Goal: Find specific page/section: Find specific page/section

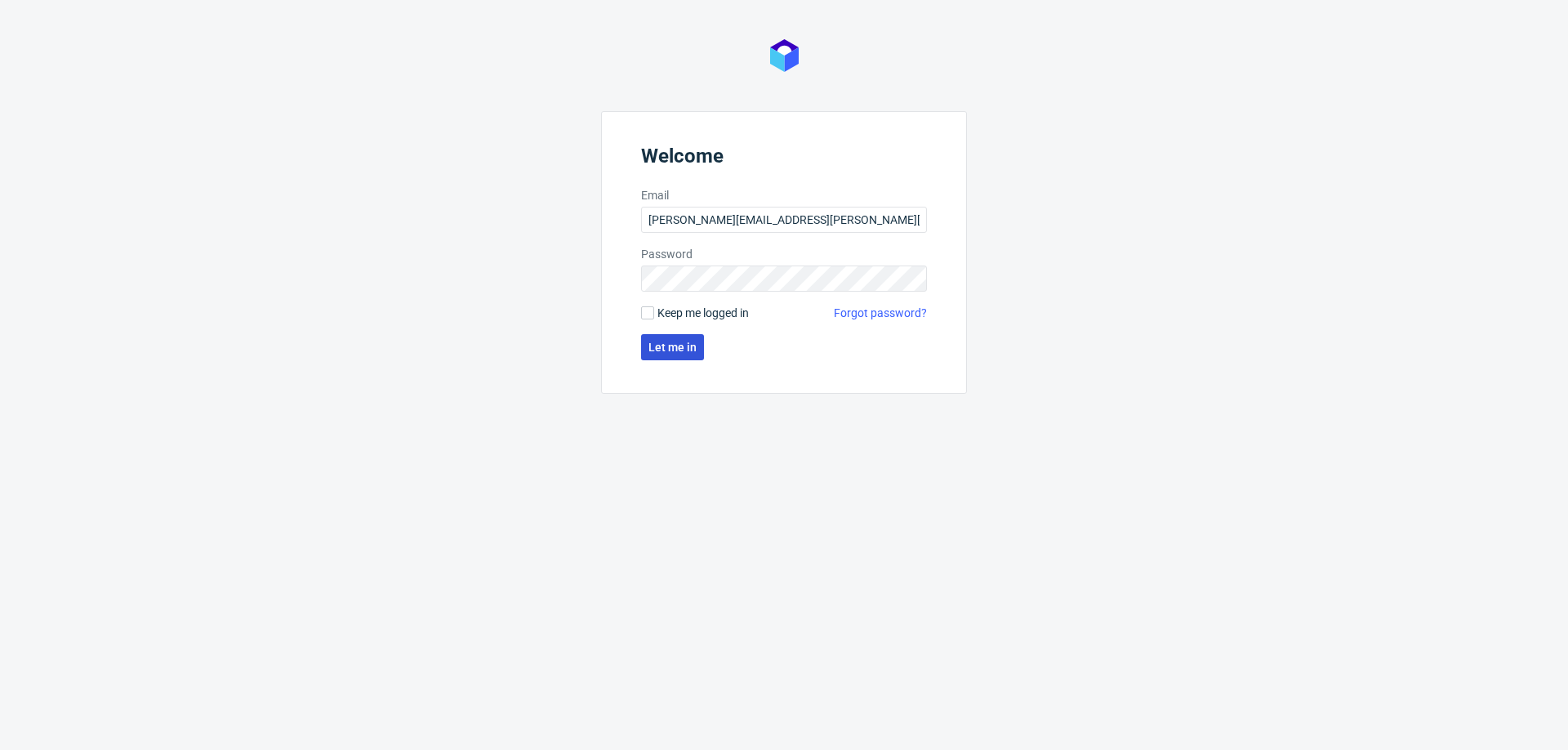
click at [694, 344] on span "Let me in" at bounding box center [672, 347] width 48 height 12
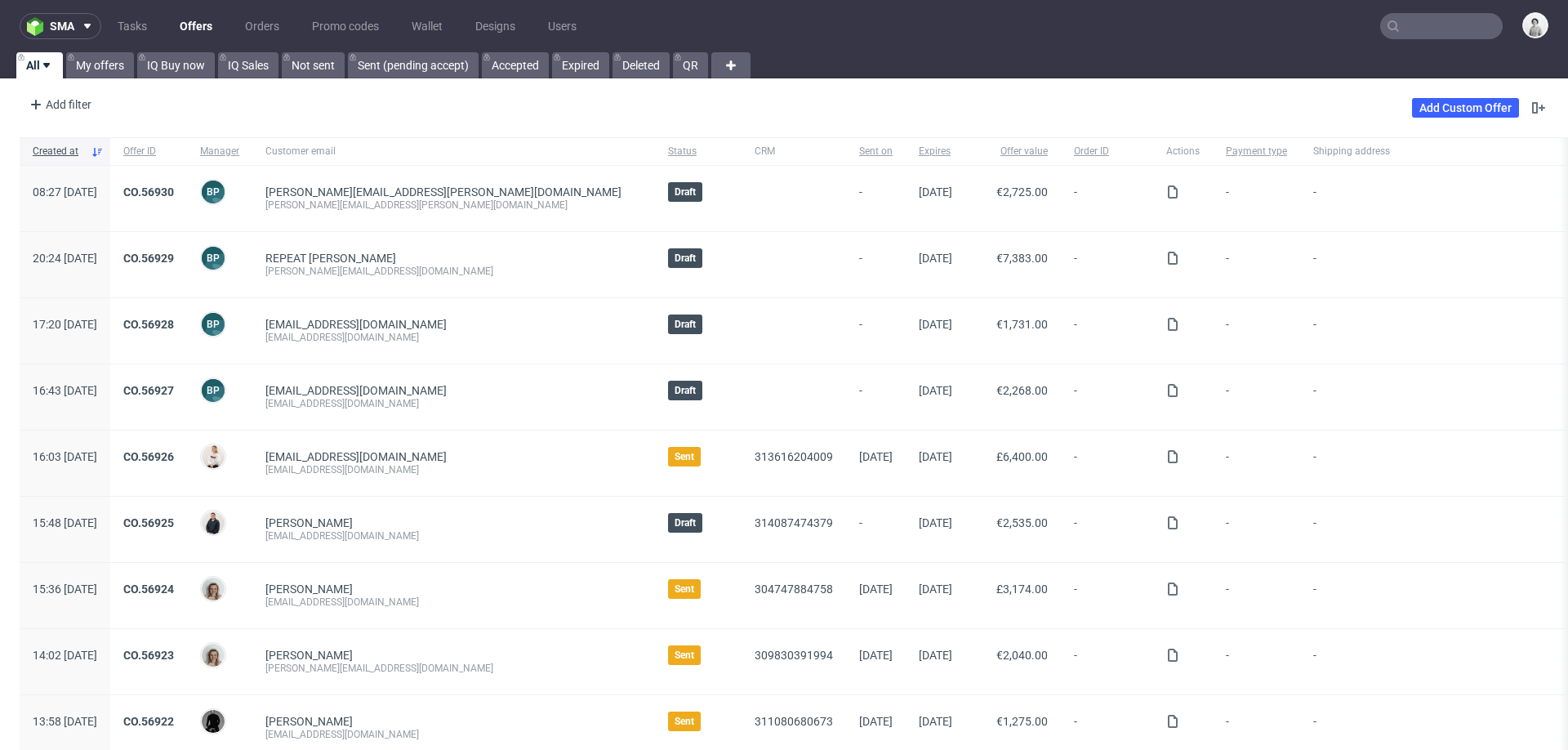
click at [1446, 31] on input "text" at bounding box center [1442, 26] width 122 height 26
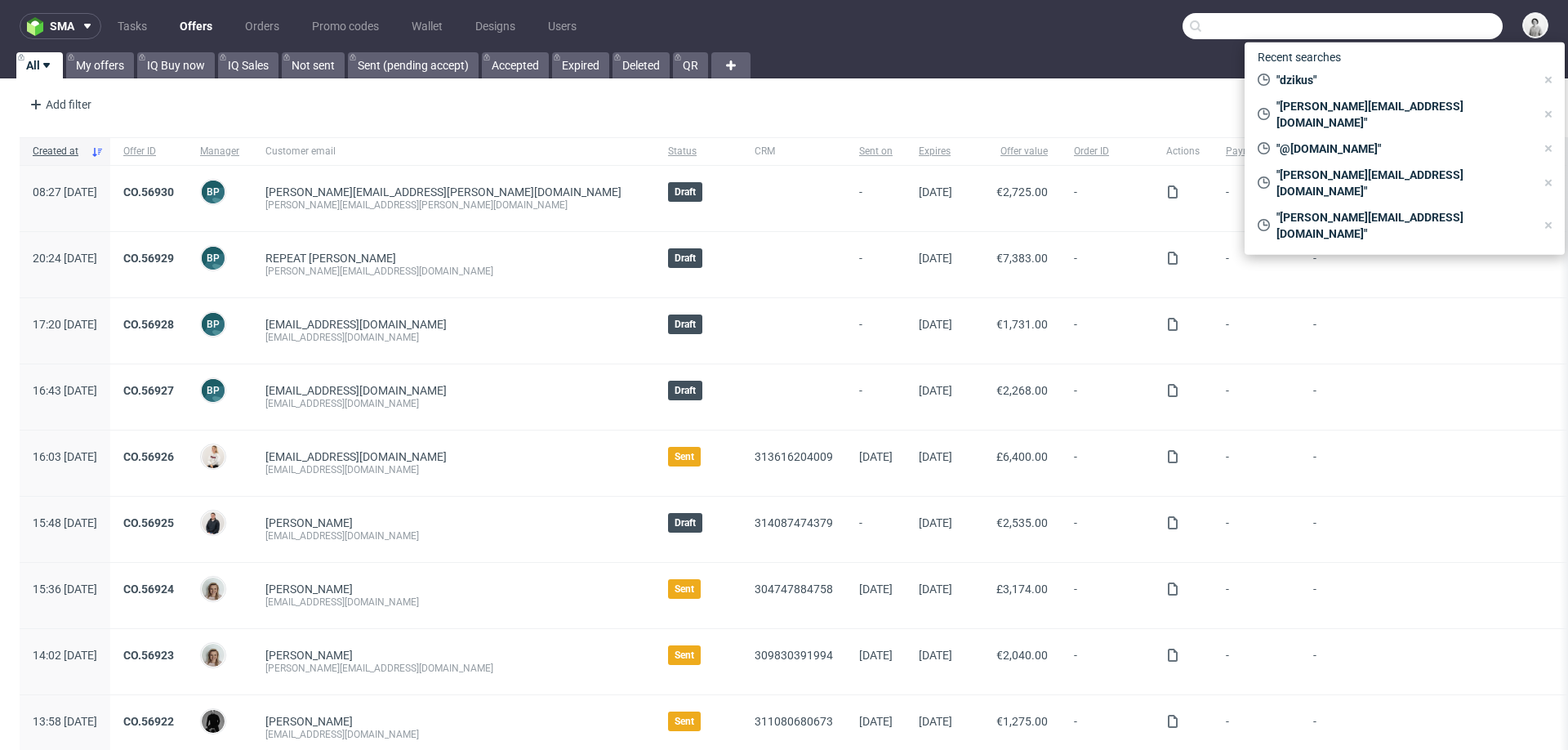
paste input "CBNO"
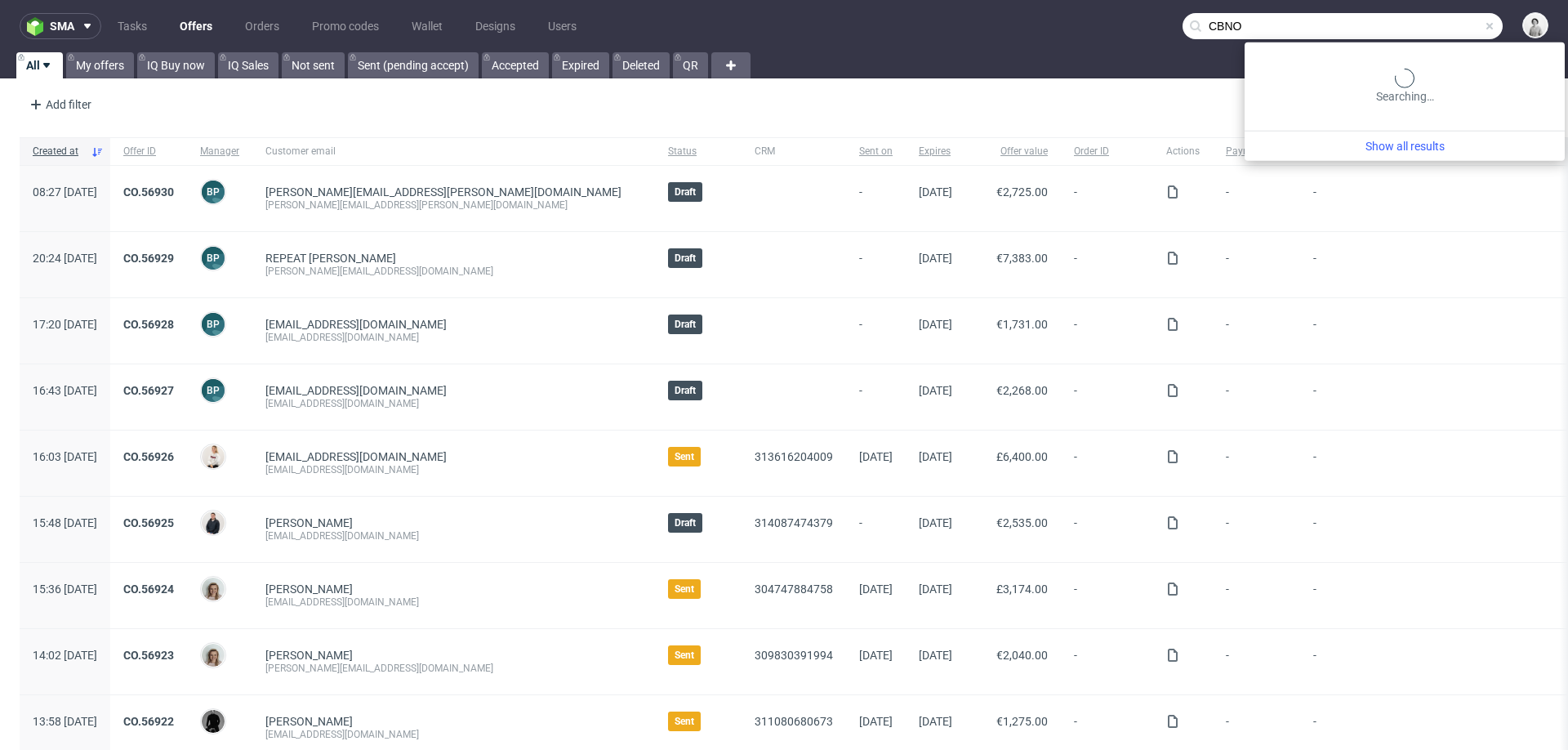
type input "CBNO"
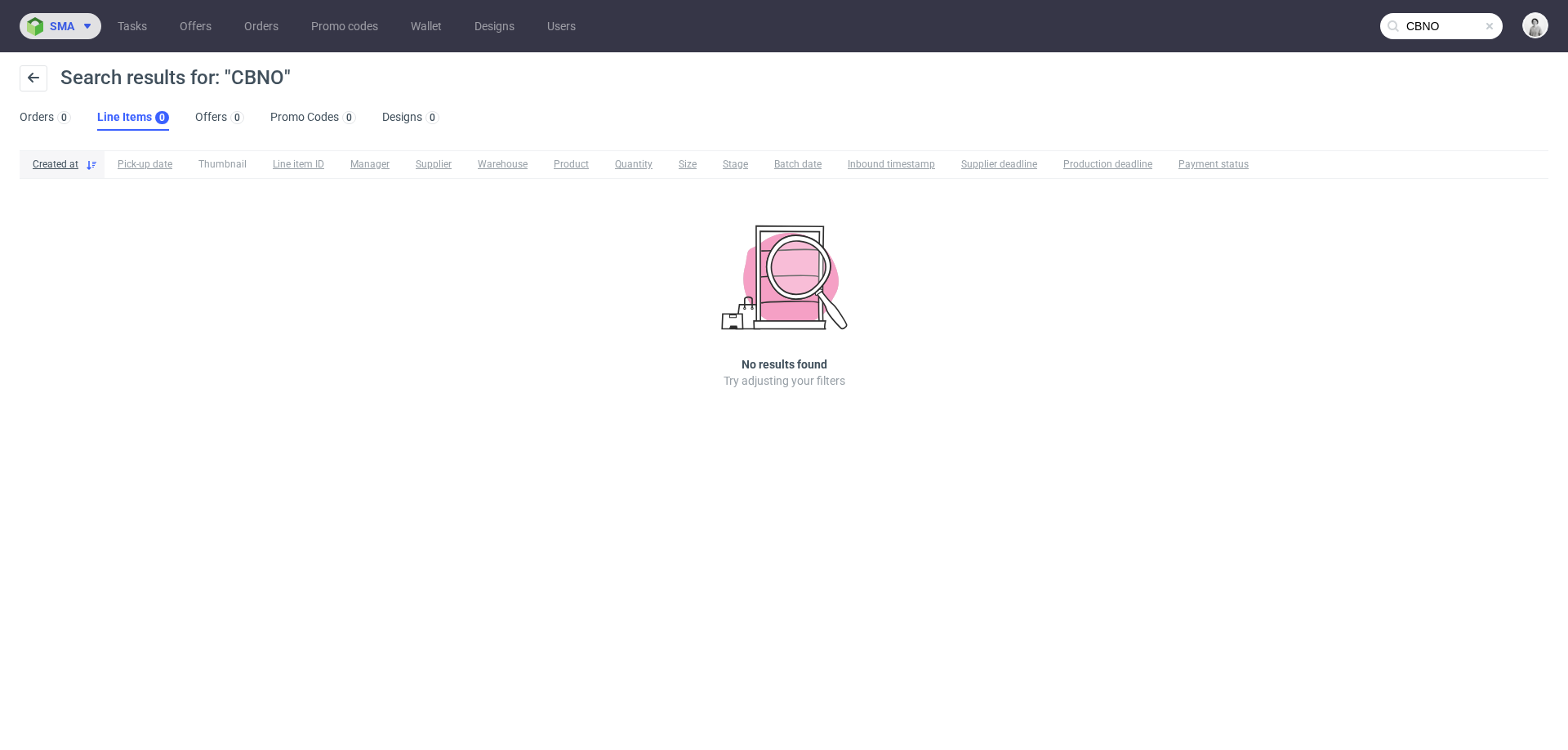
click at [67, 31] on span "sma" at bounding box center [62, 26] width 24 height 12
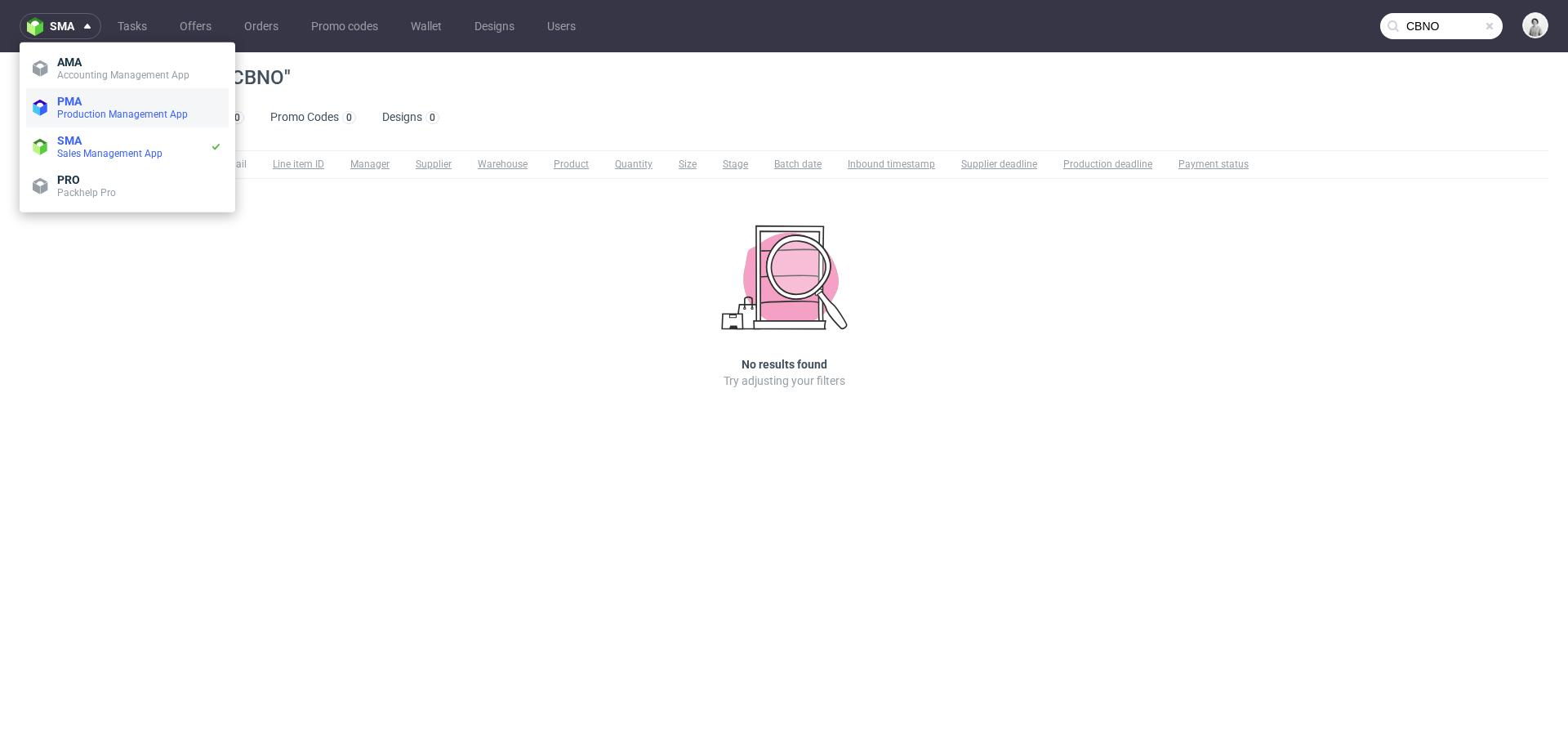
click at [73, 109] on span "Production Management App" at bounding box center [122, 115] width 131 height 12
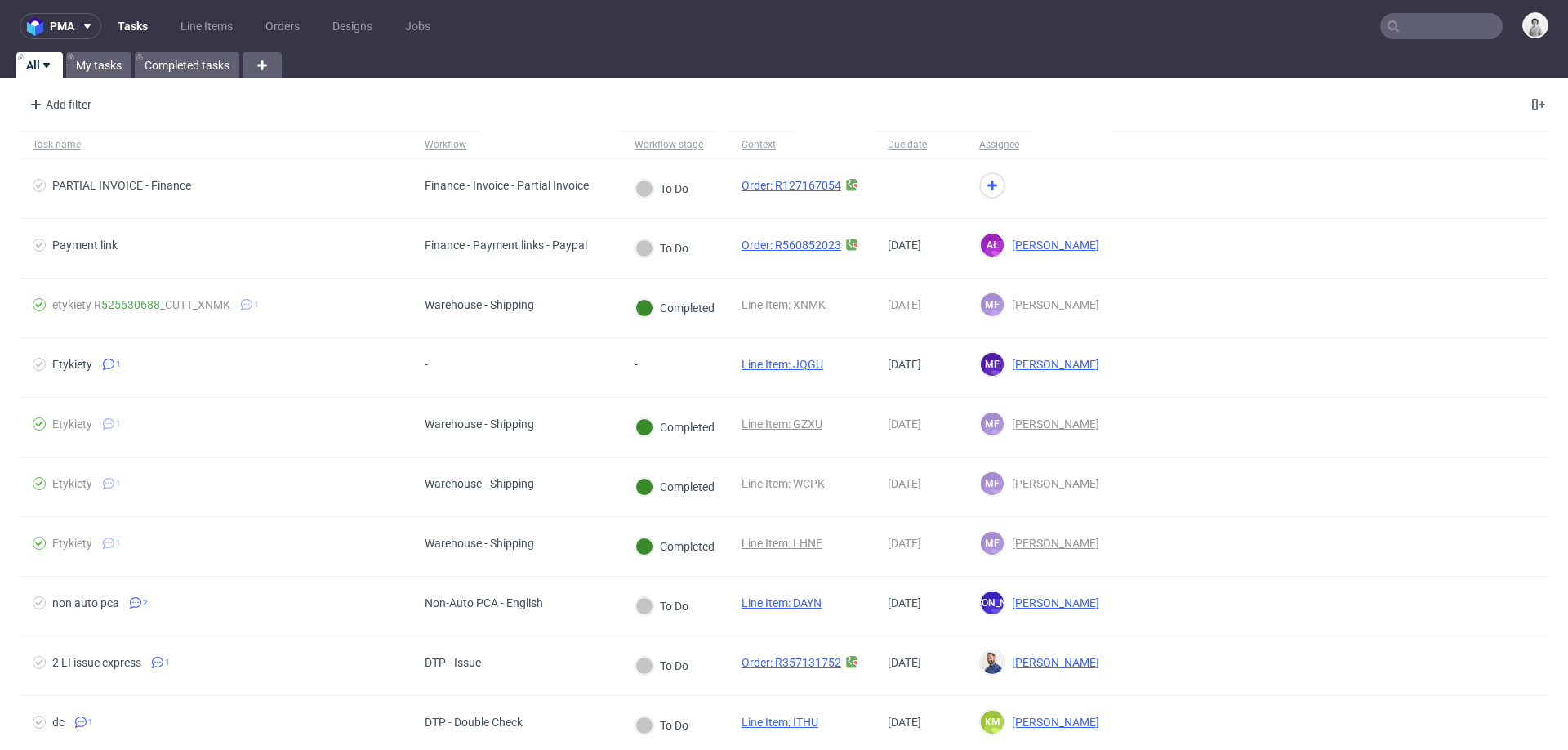
click at [1431, 25] on input "text" at bounding box center [1442, 26] width 122 height 26
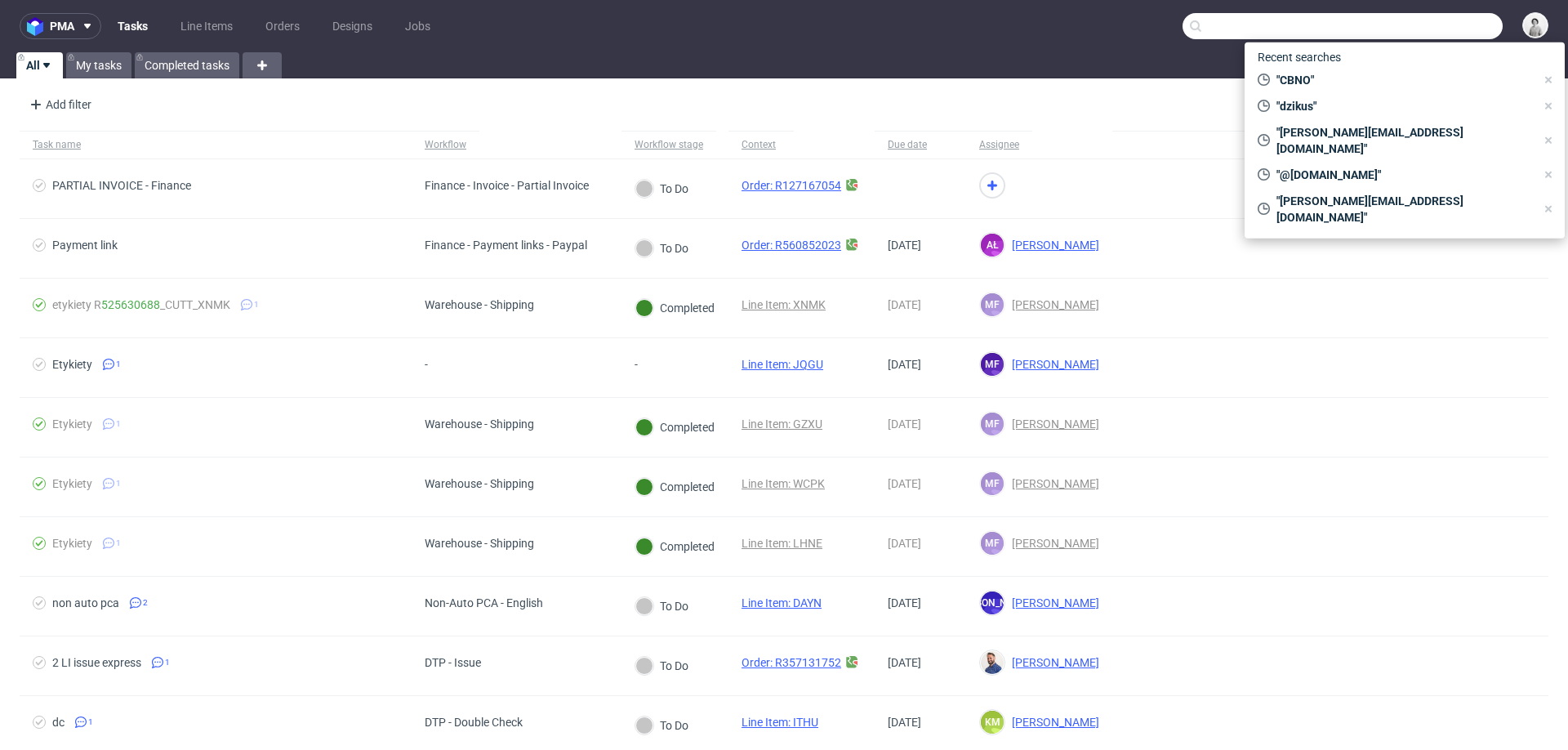
paste input "CBNO"
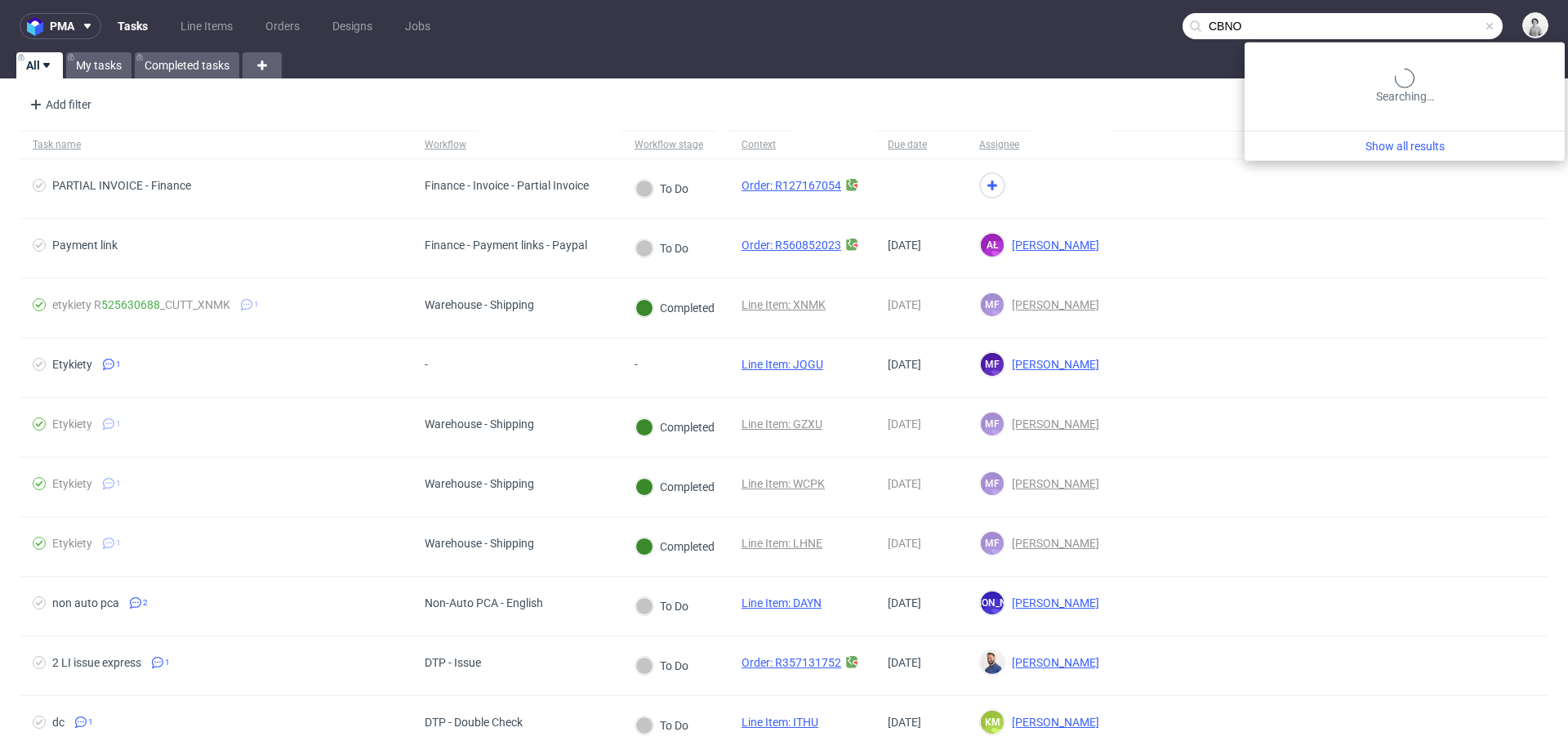
type input "CBNO"
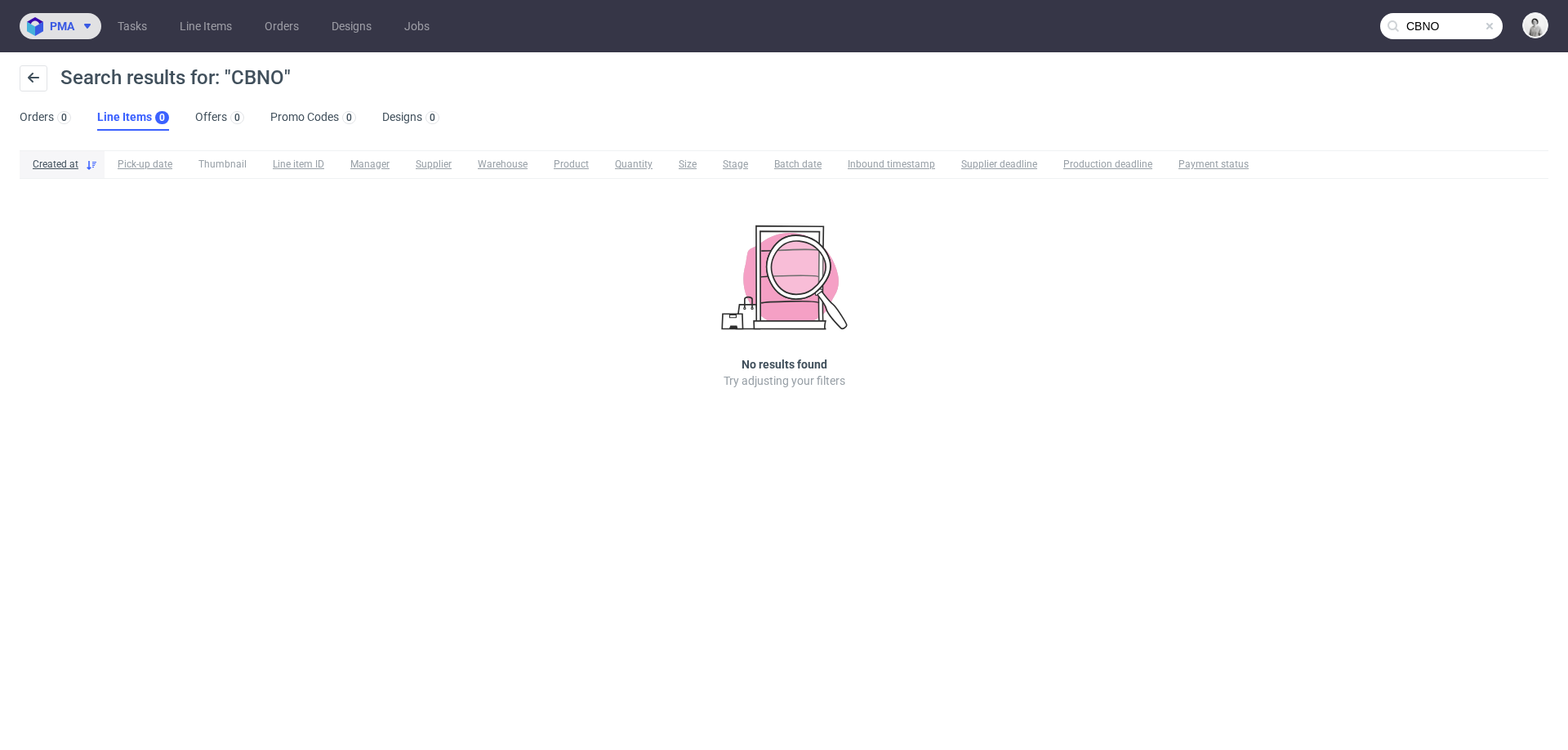
click at [69, 24] on span "pma" at bounding box center [62, 26] width 24 height 12
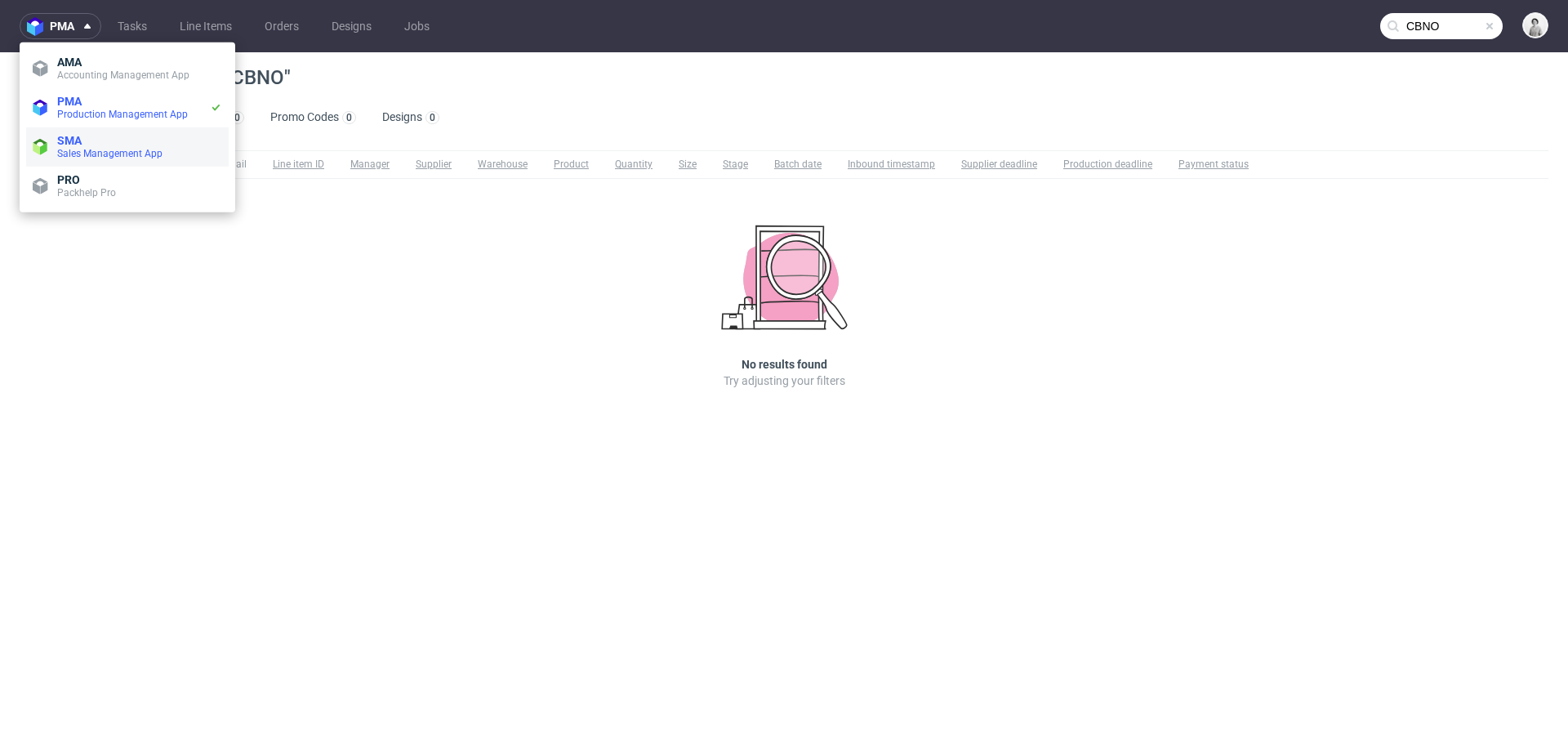
click at [82, 153] on span "Sales Management App" at bounding box center [110, 153] width 105 height 12
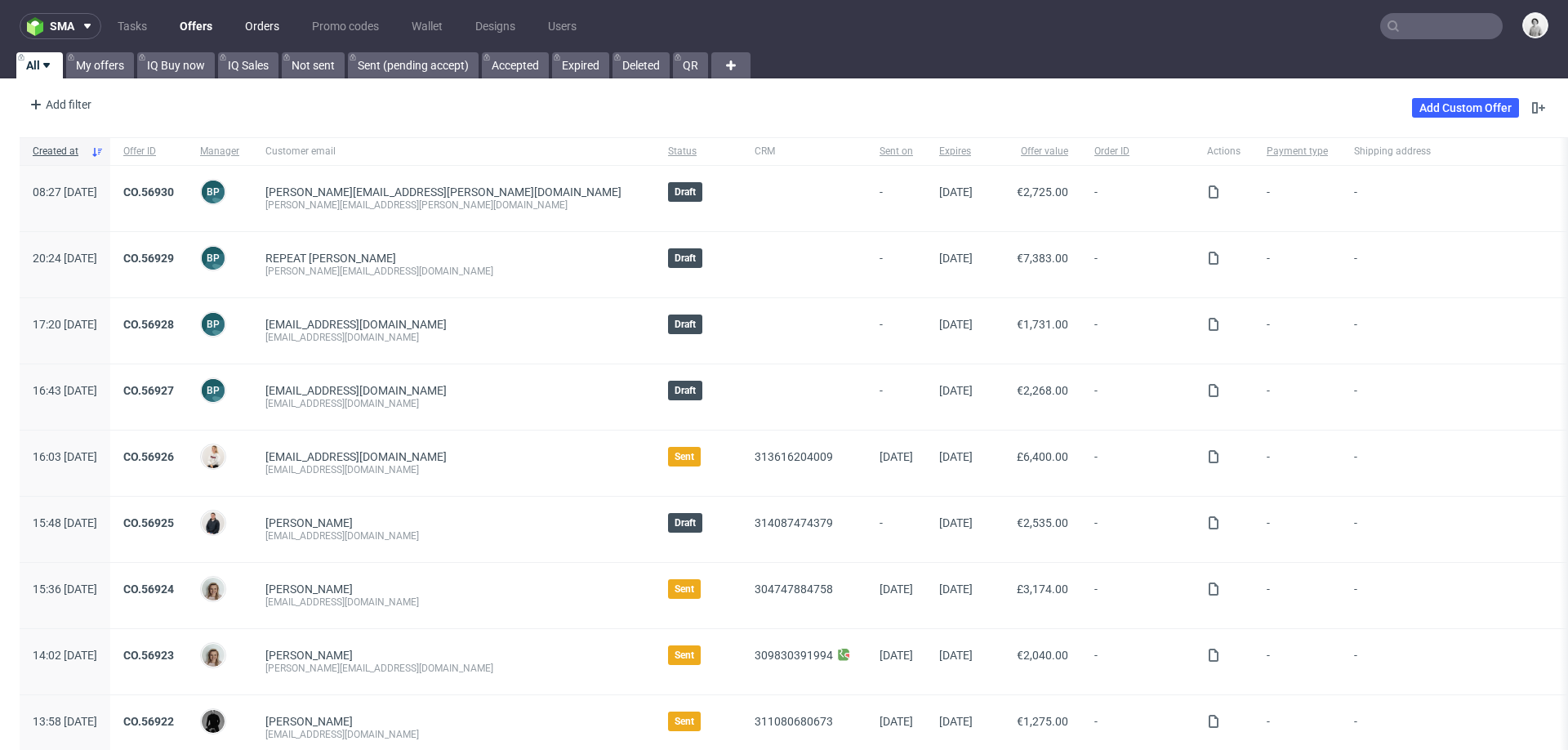
click at [267, 18] on link "Orders" at bounding box center [262, 26] width 54 height 26
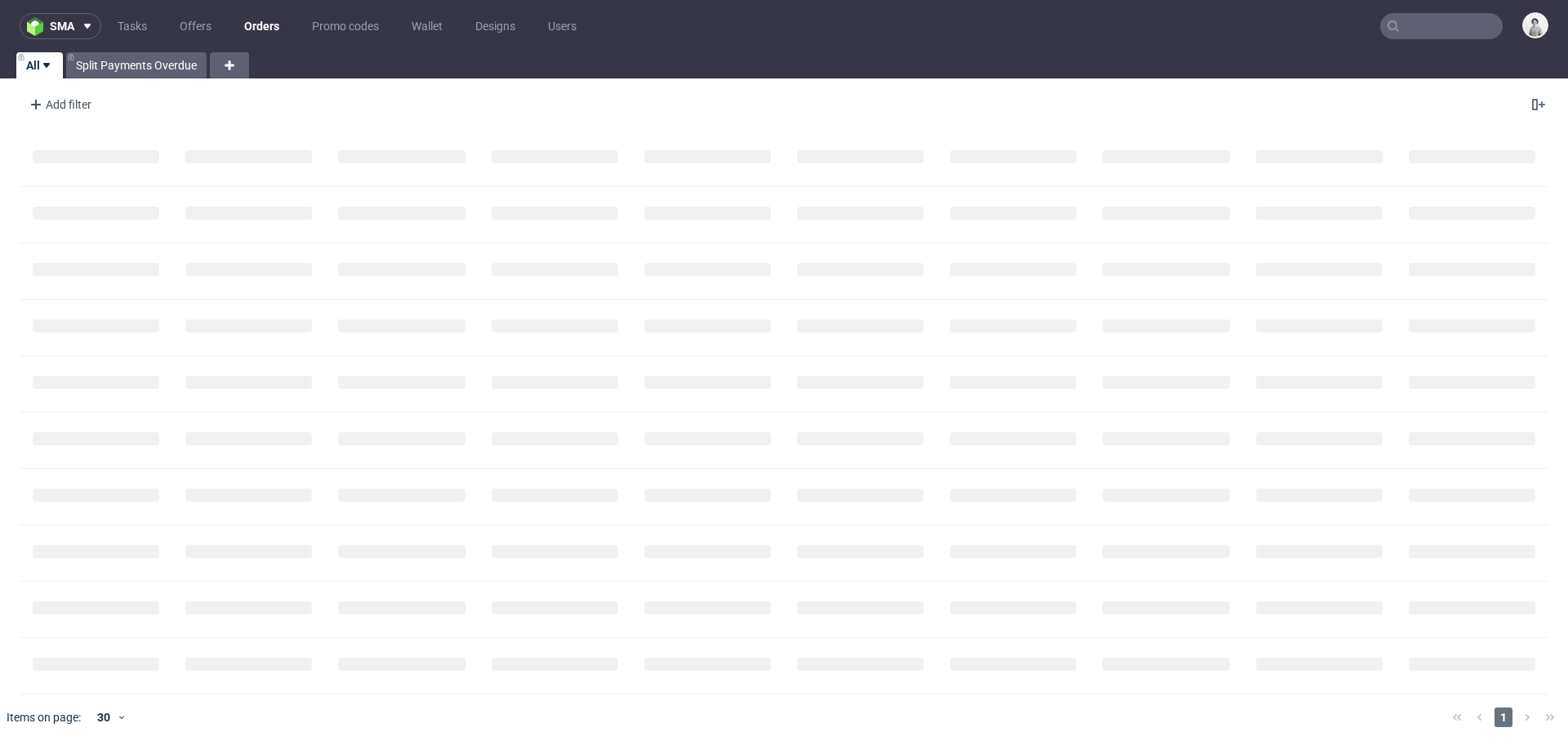
click at [1450, 30] on input "text" at bounding box center [1442, 26] width 122 height 26
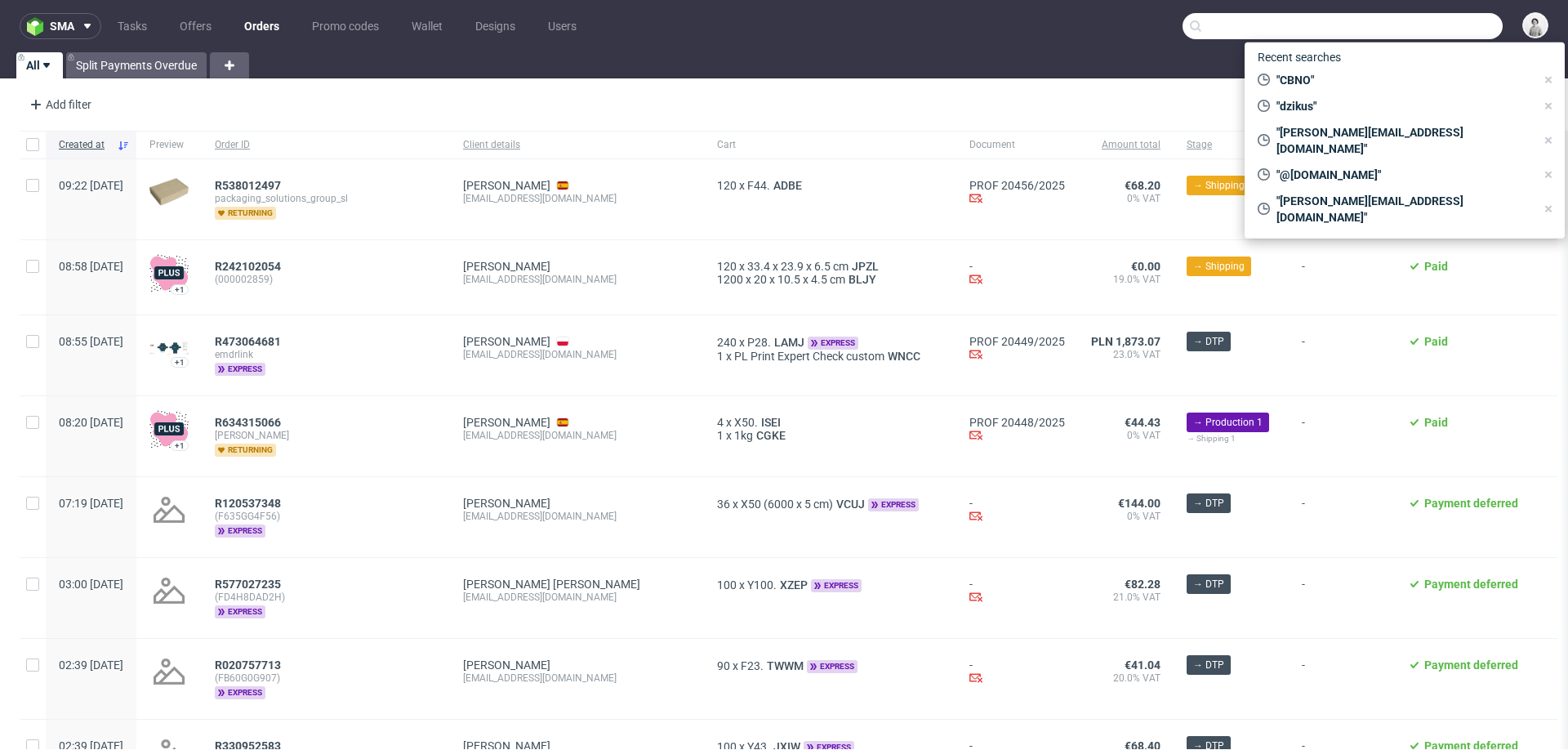
paste input "CBNO"
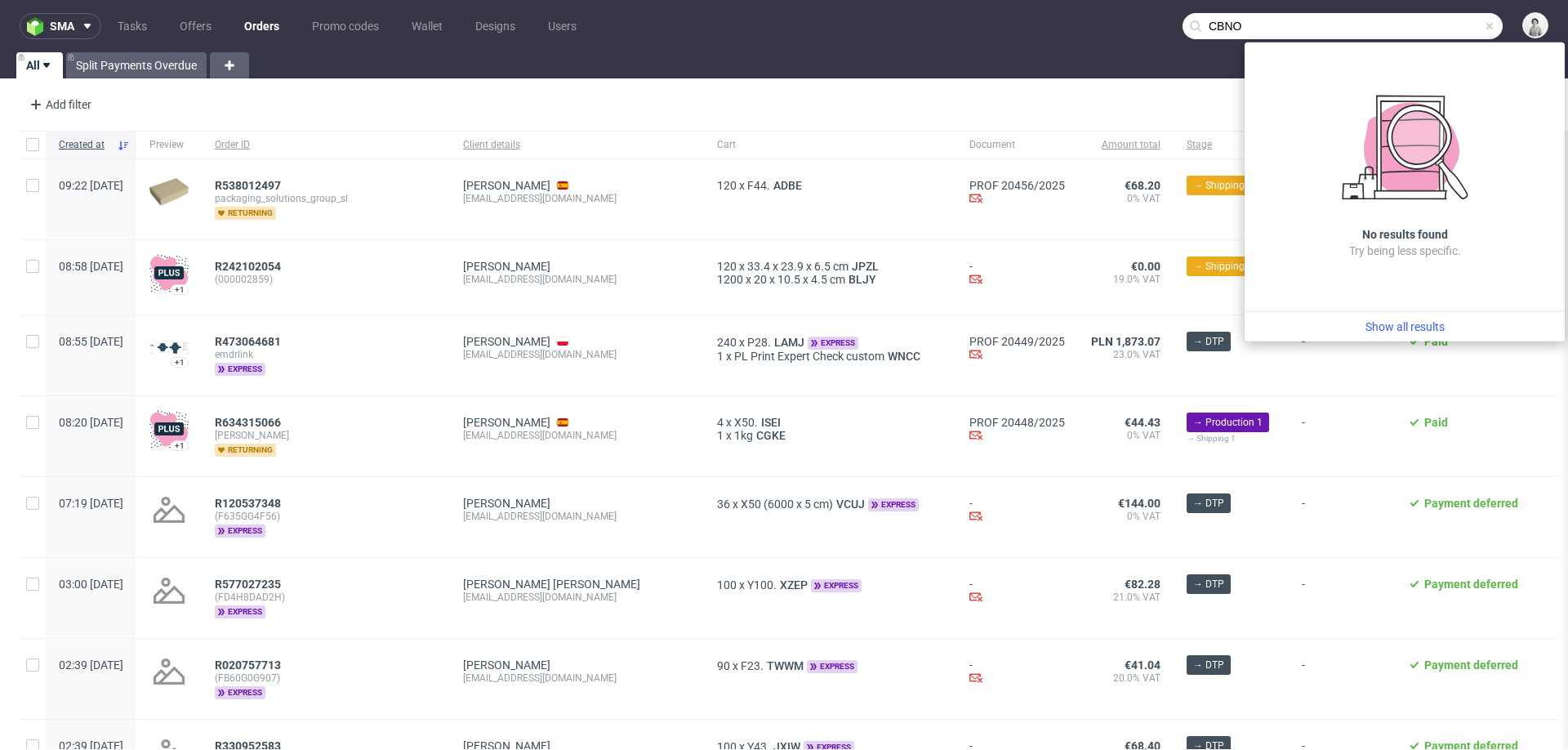
type input "CBNO"
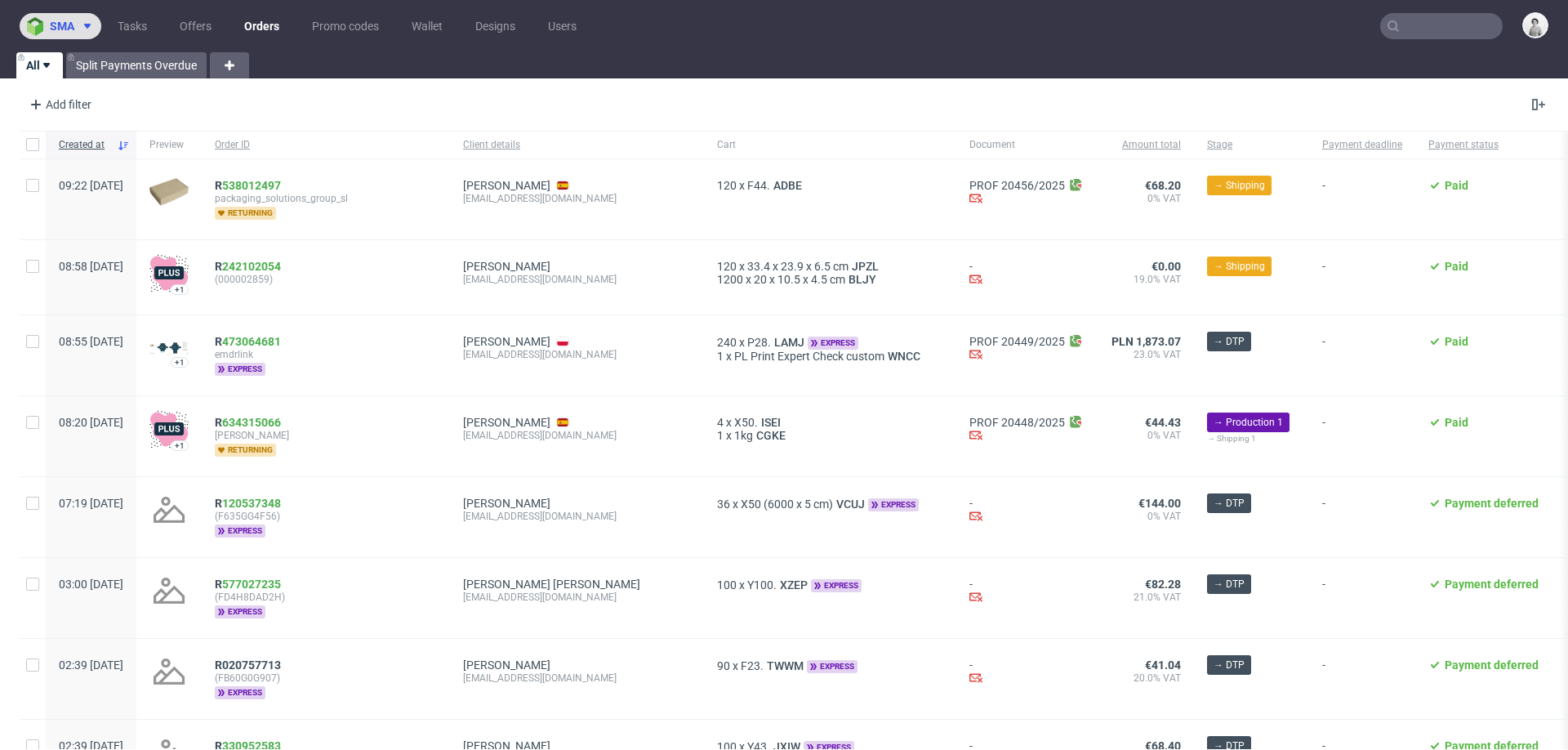
click at [65, 23] on span "sma" at bounding box center [62, 26] width 24 height 12
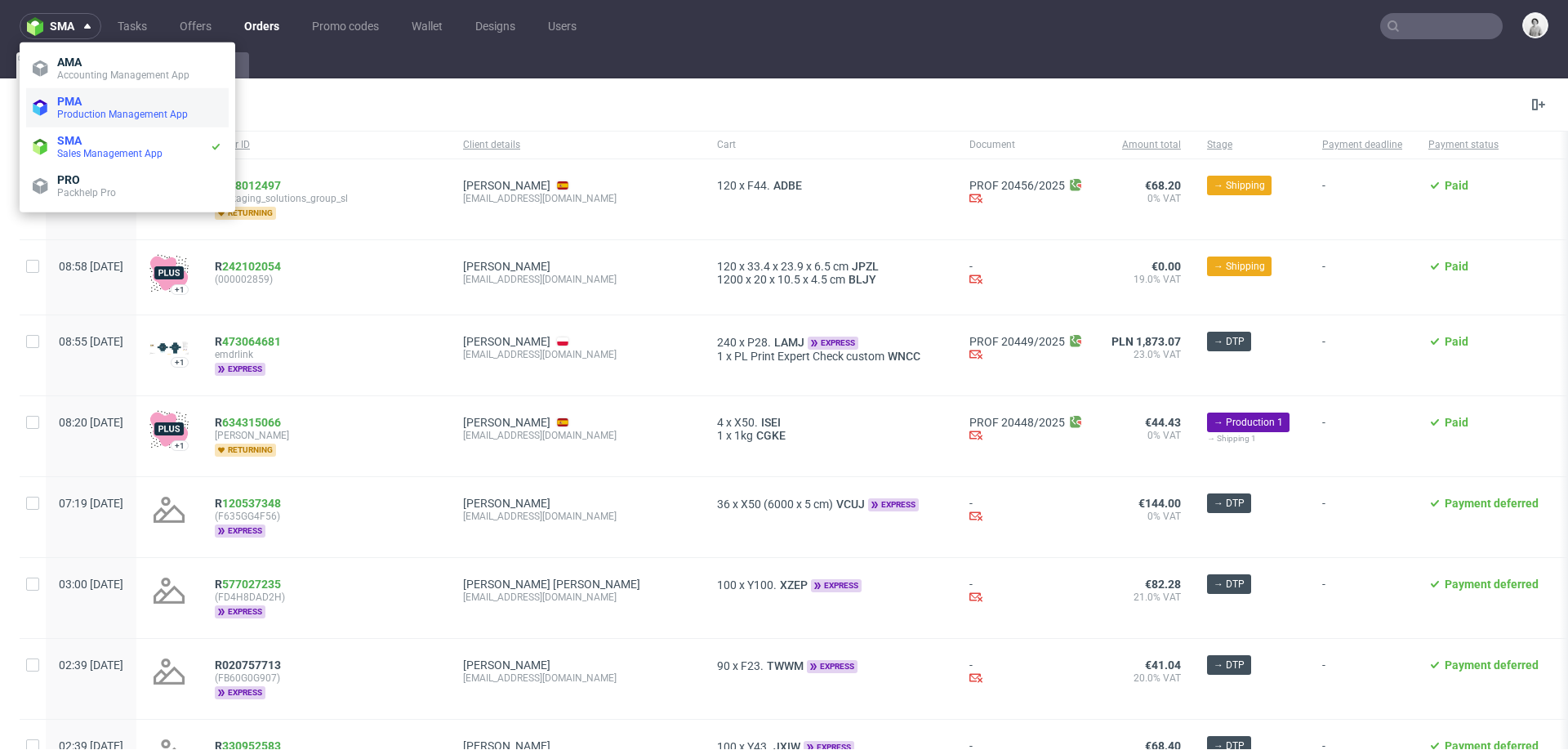
click at [90, 104] on span "PMA" at bounding box center [140, 101] width 165 height 13
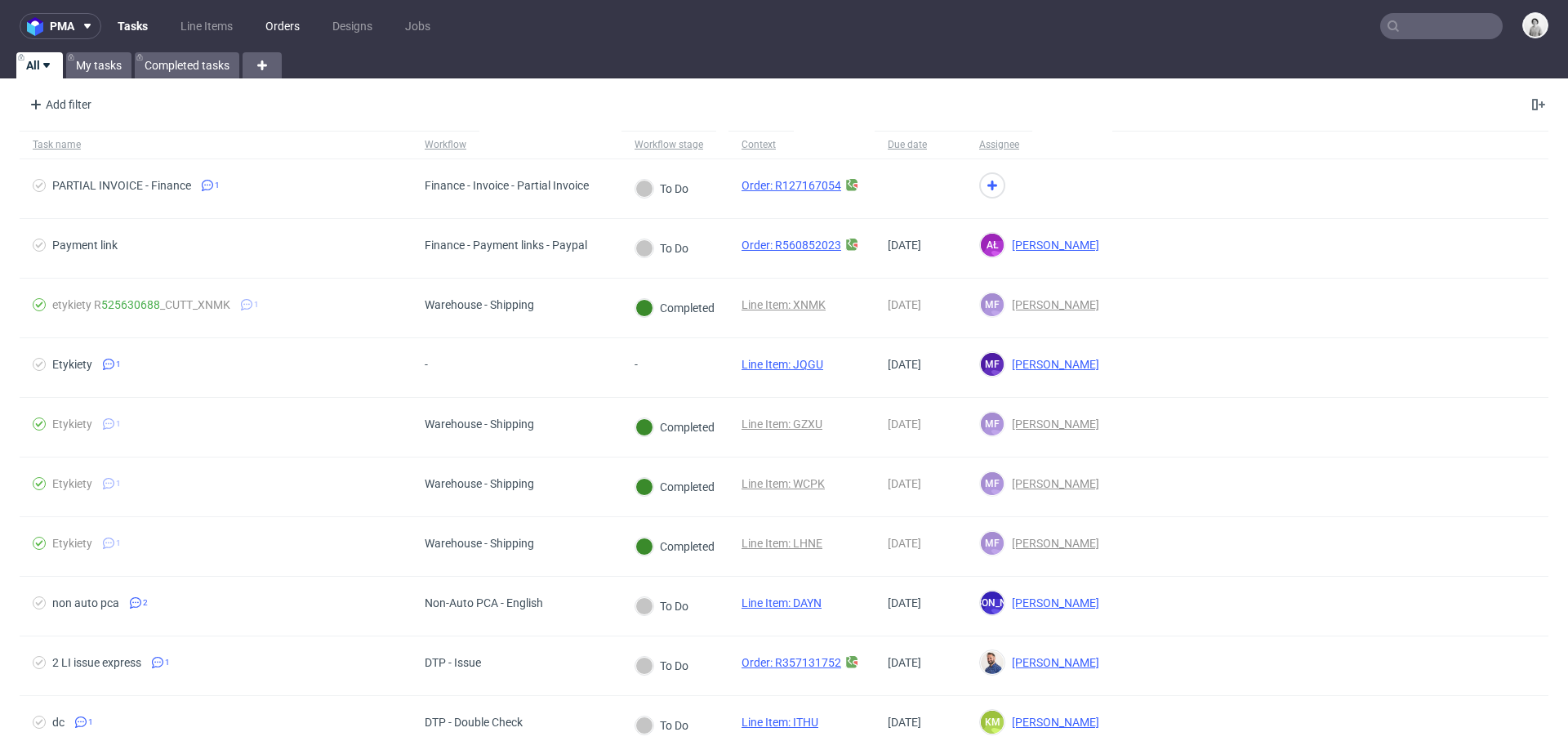
click at [281, 24] on link "Orders" at bounding box center [282, 26] width 54 height 26
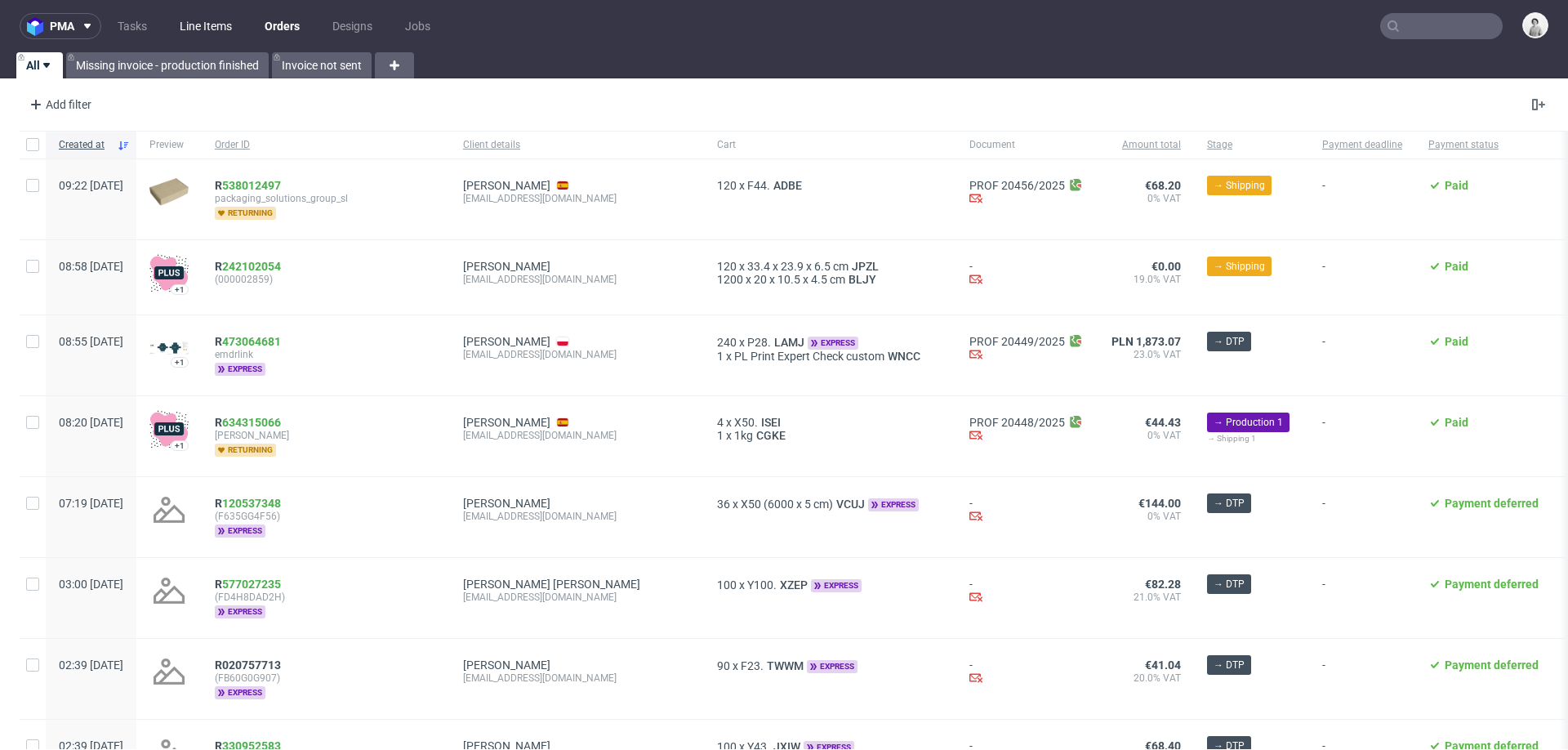
click at [212, 22] on link "Line Items" at bounding box center [206, 26] width 72 height 26
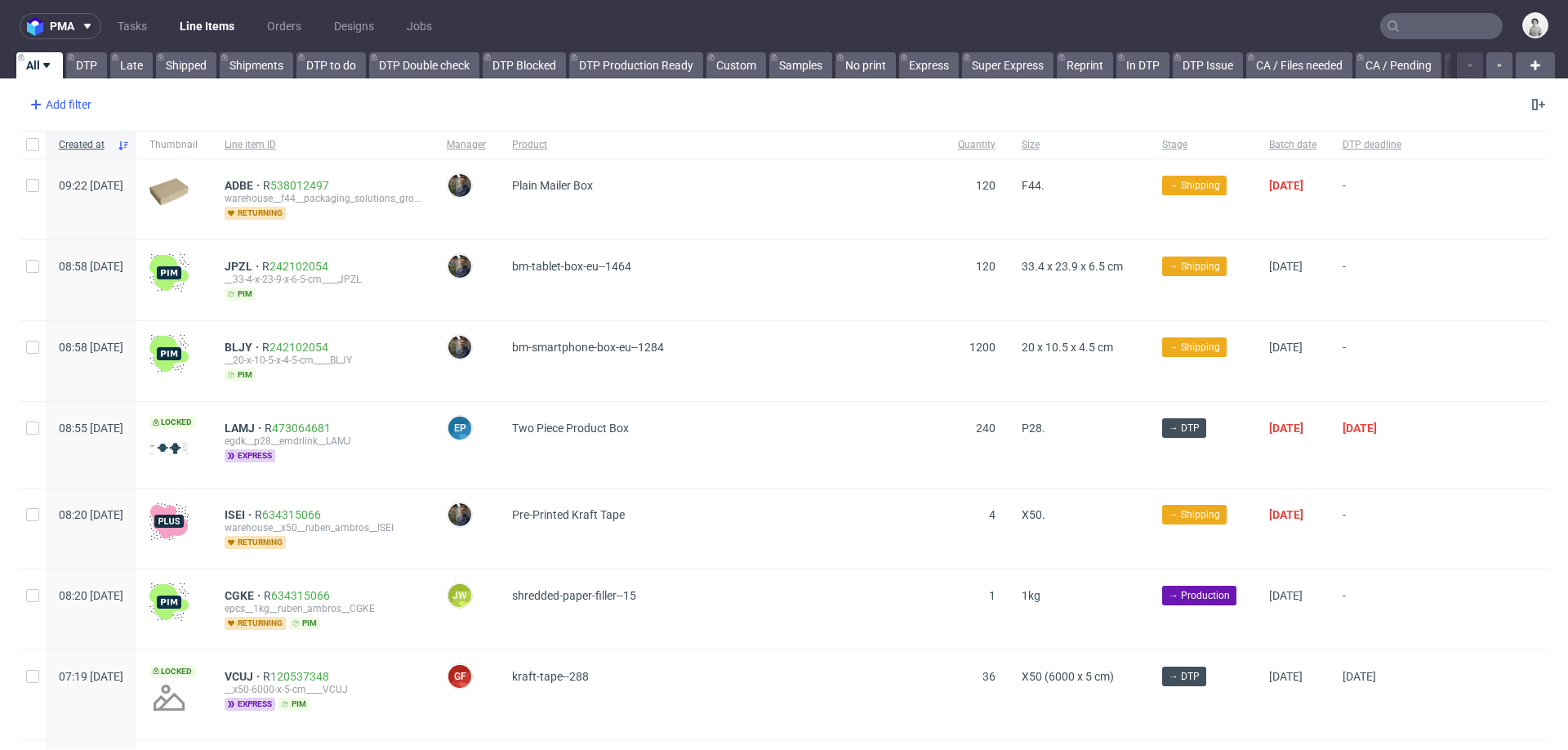
click at [73, 107] on div "Add filter" at bounding box center [58, 104] width 72 height 26
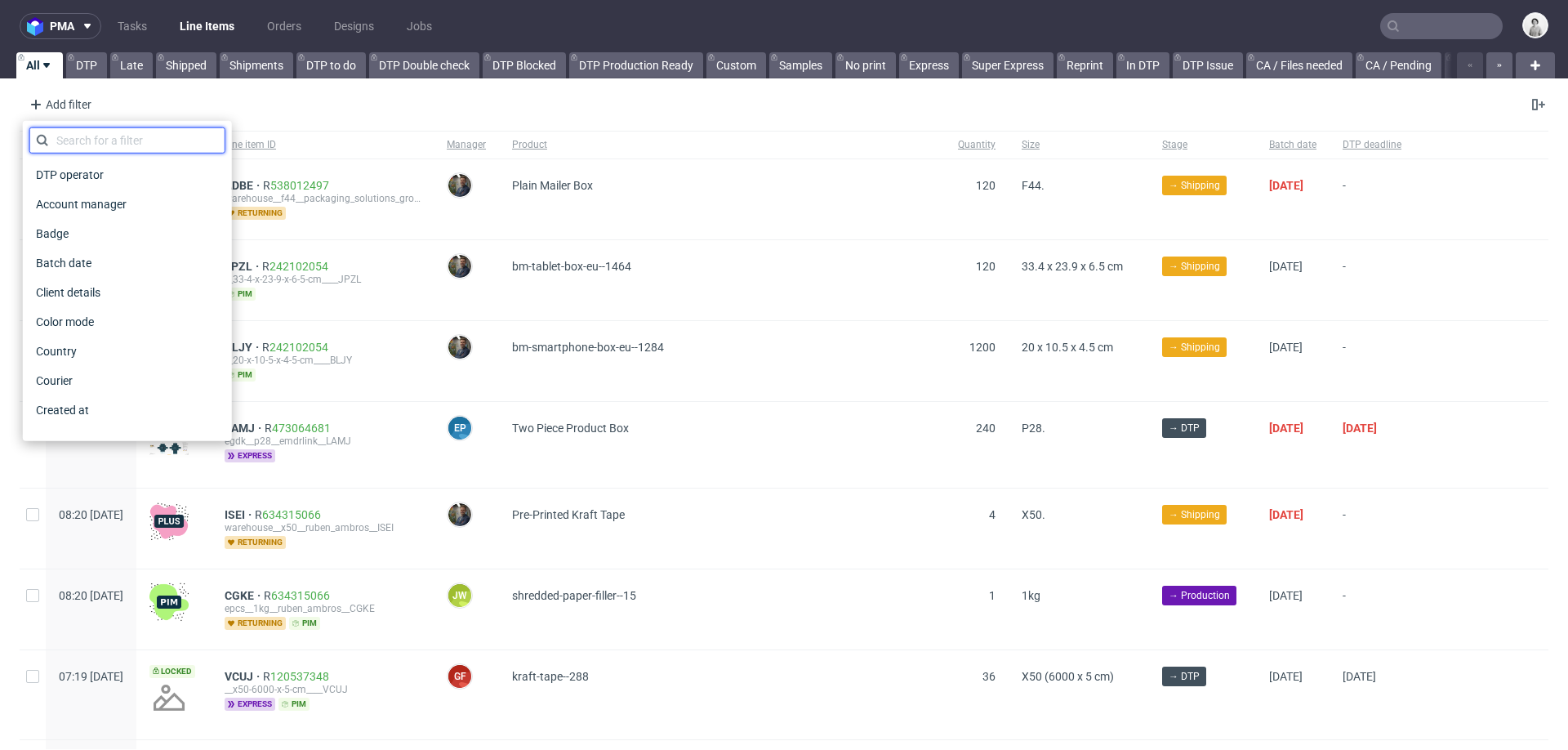
click at [87, 137] on input "text" at bounding box center [127, 140] width 196 height 26
paste input "CBNO"
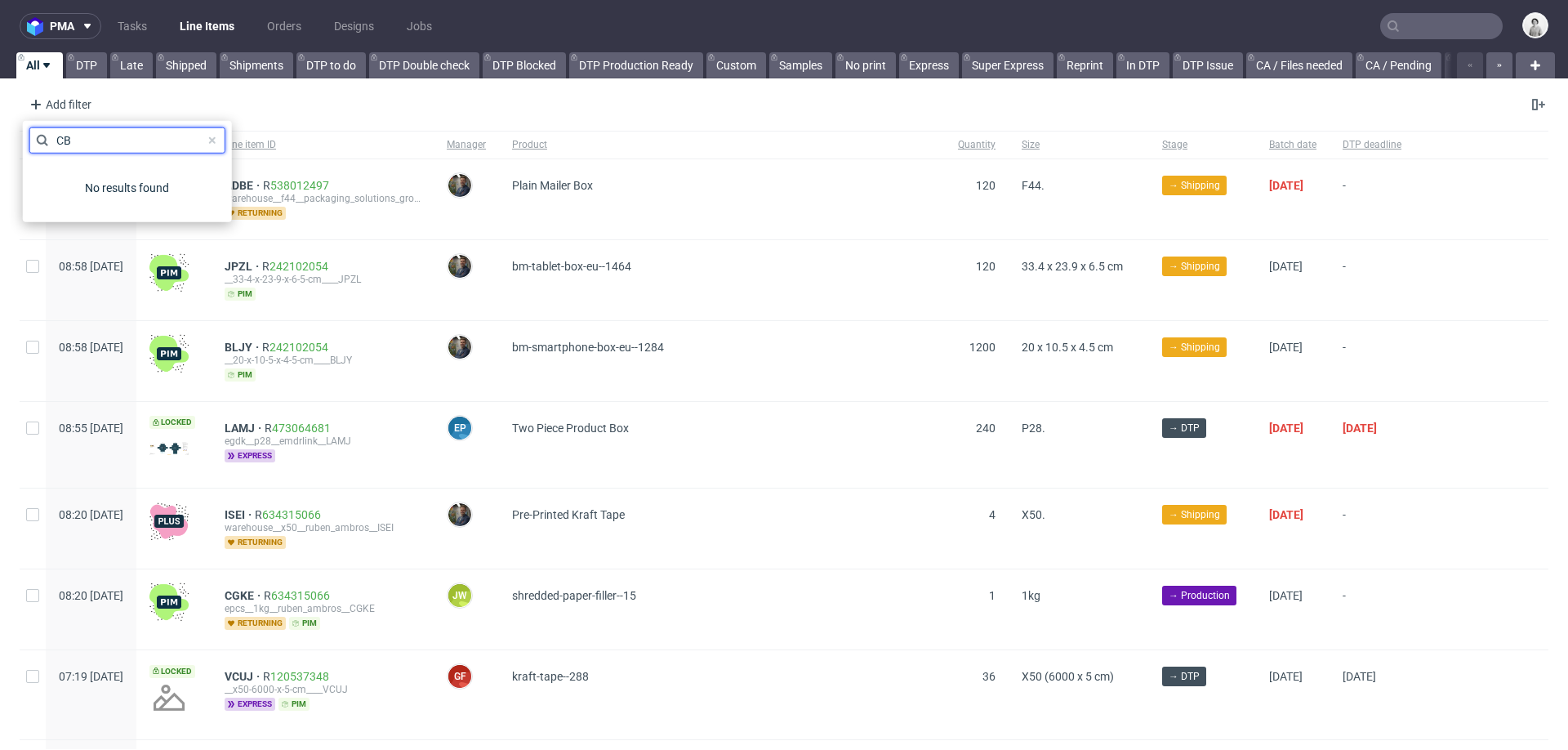
type input "C"
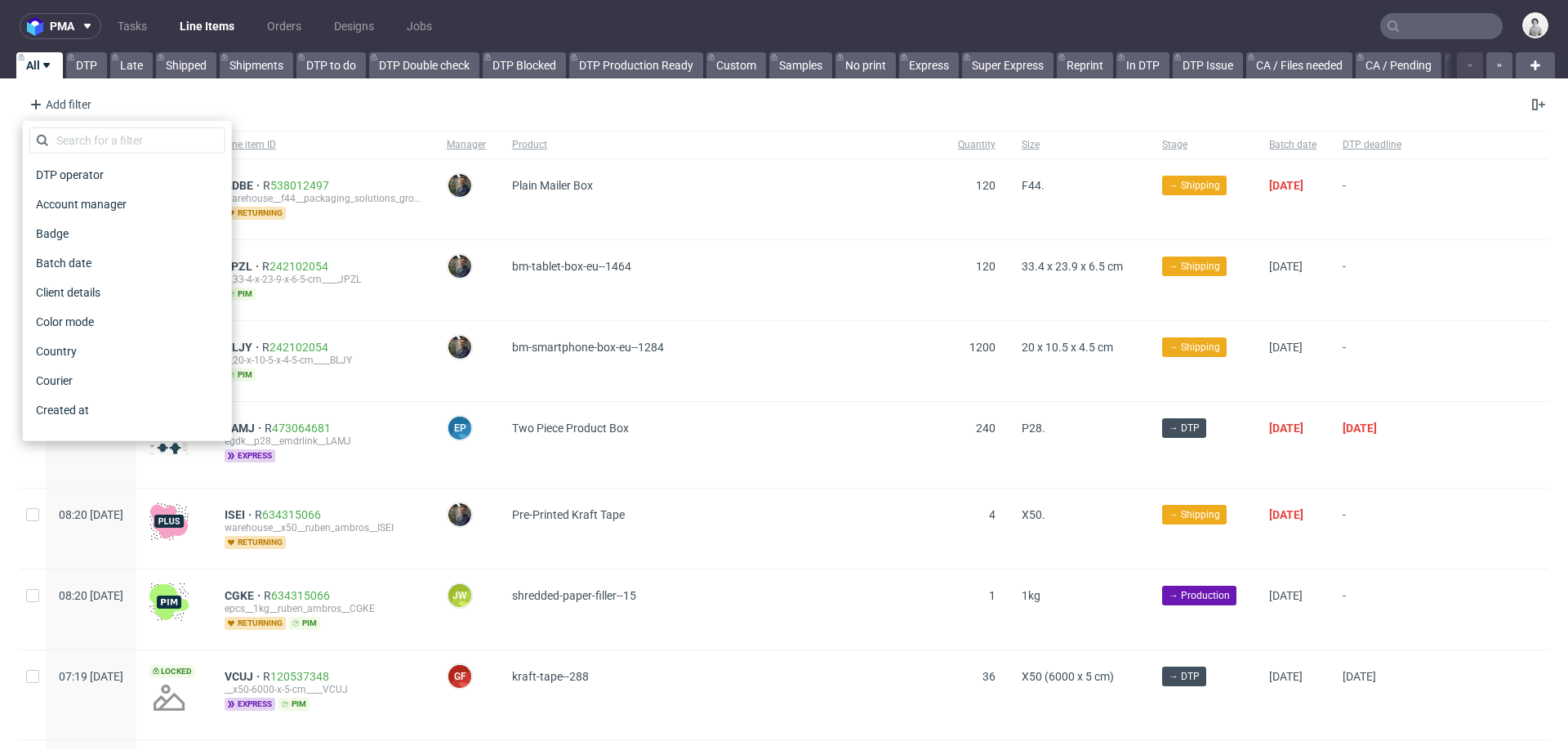
click at [1453, 35] on input "text" at bounding box center [1442, 26] width 122 height 26
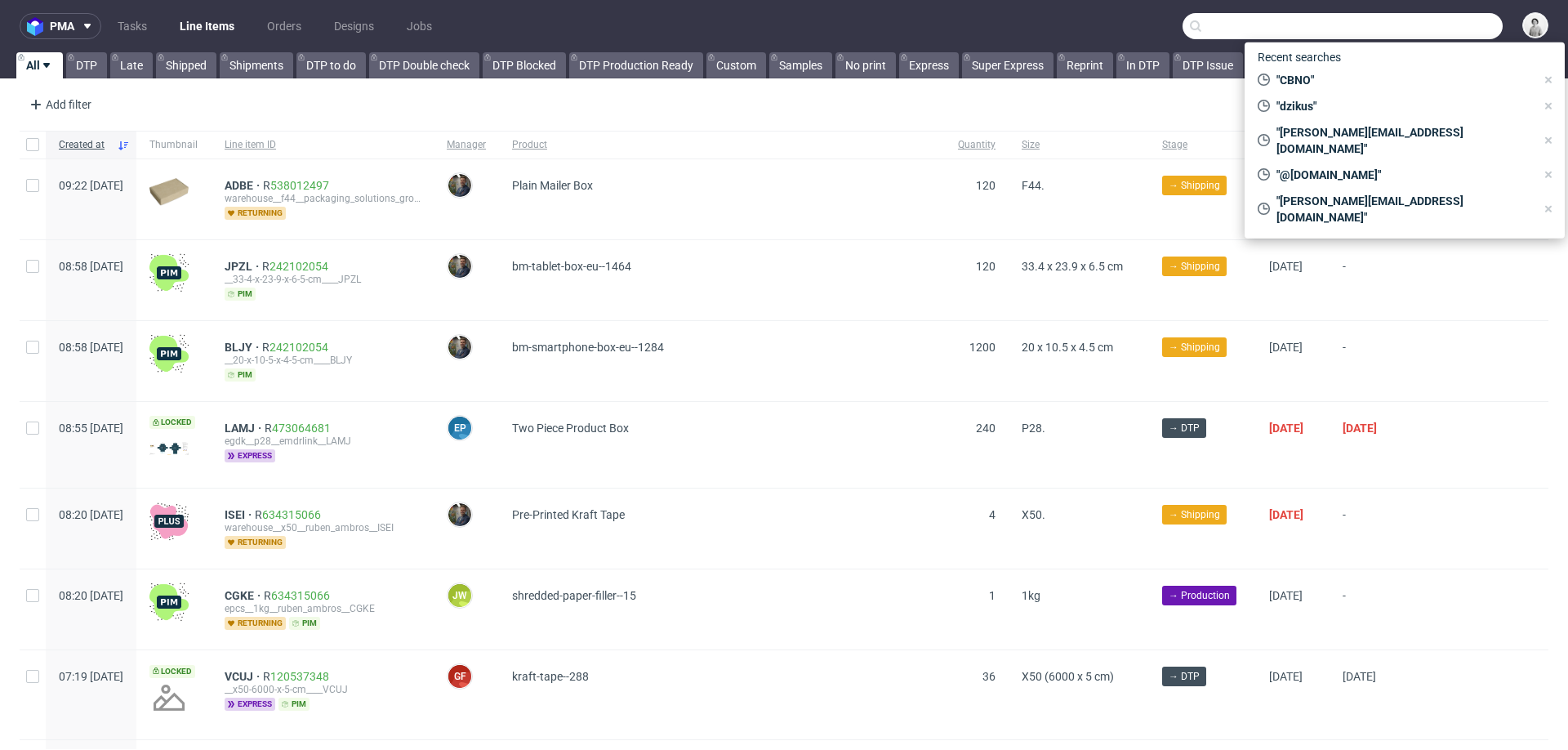
paste input "CBNO"
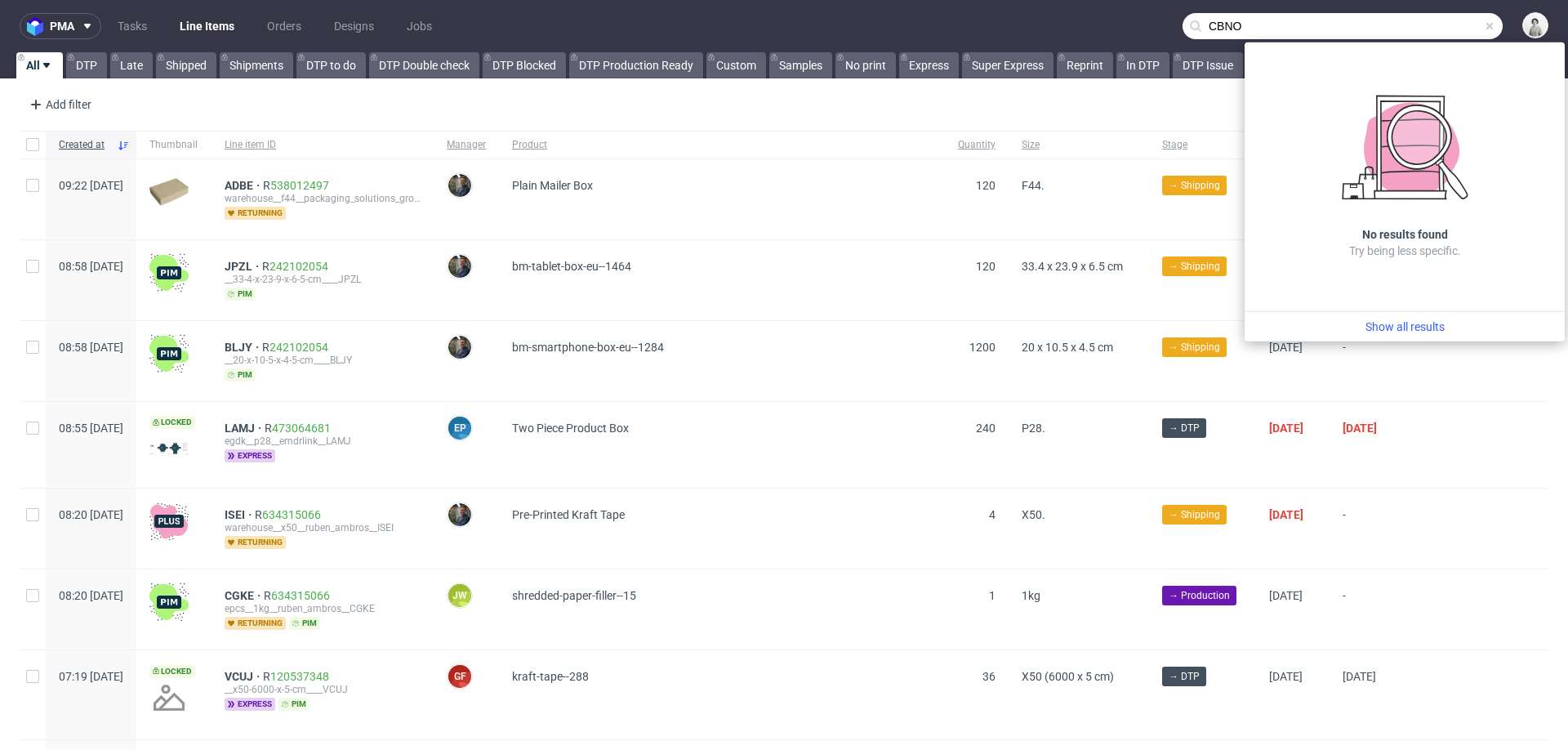
type input "CBNO"
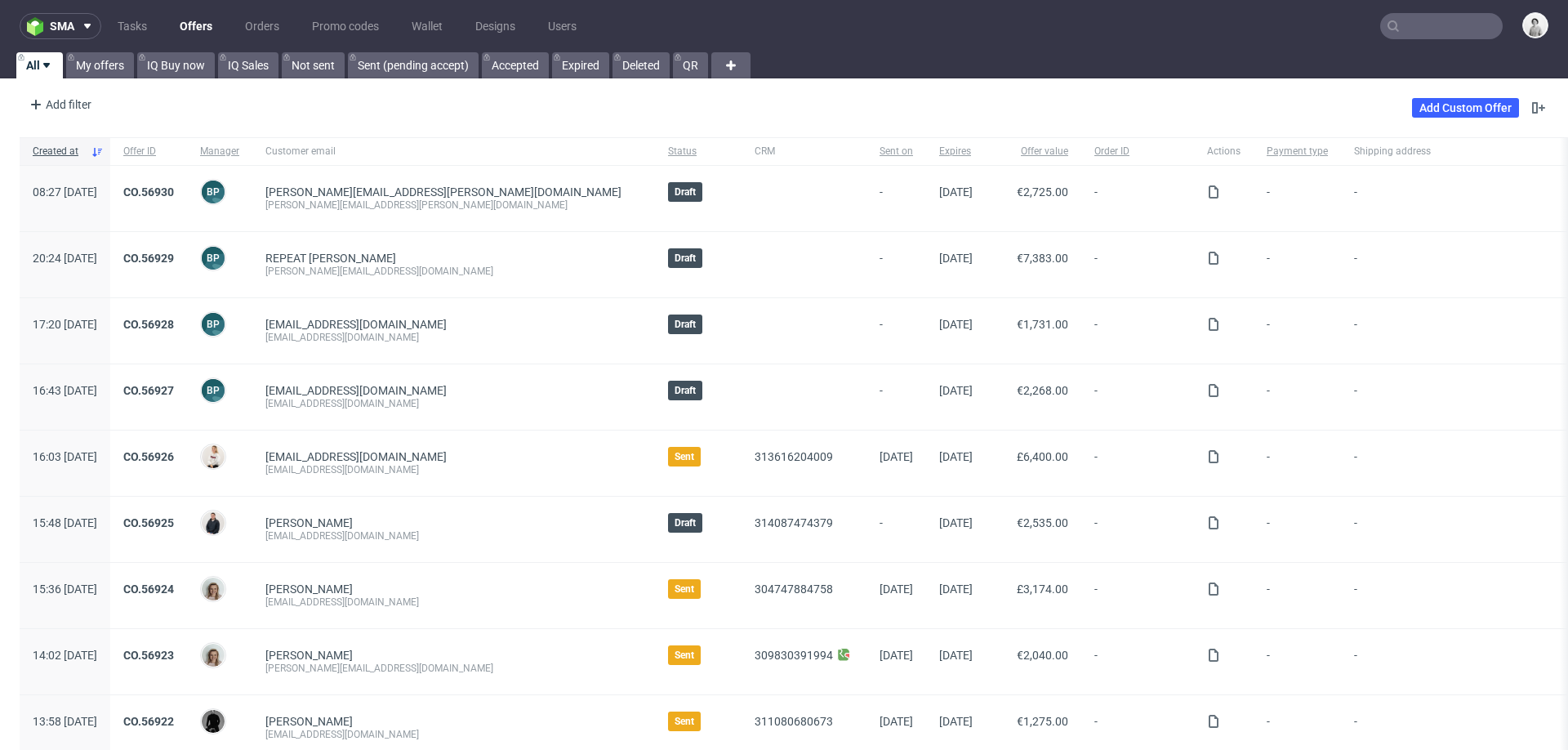
click at [1411, 22] on input "text" at bounding box center [1442, 26] width 122 height 26
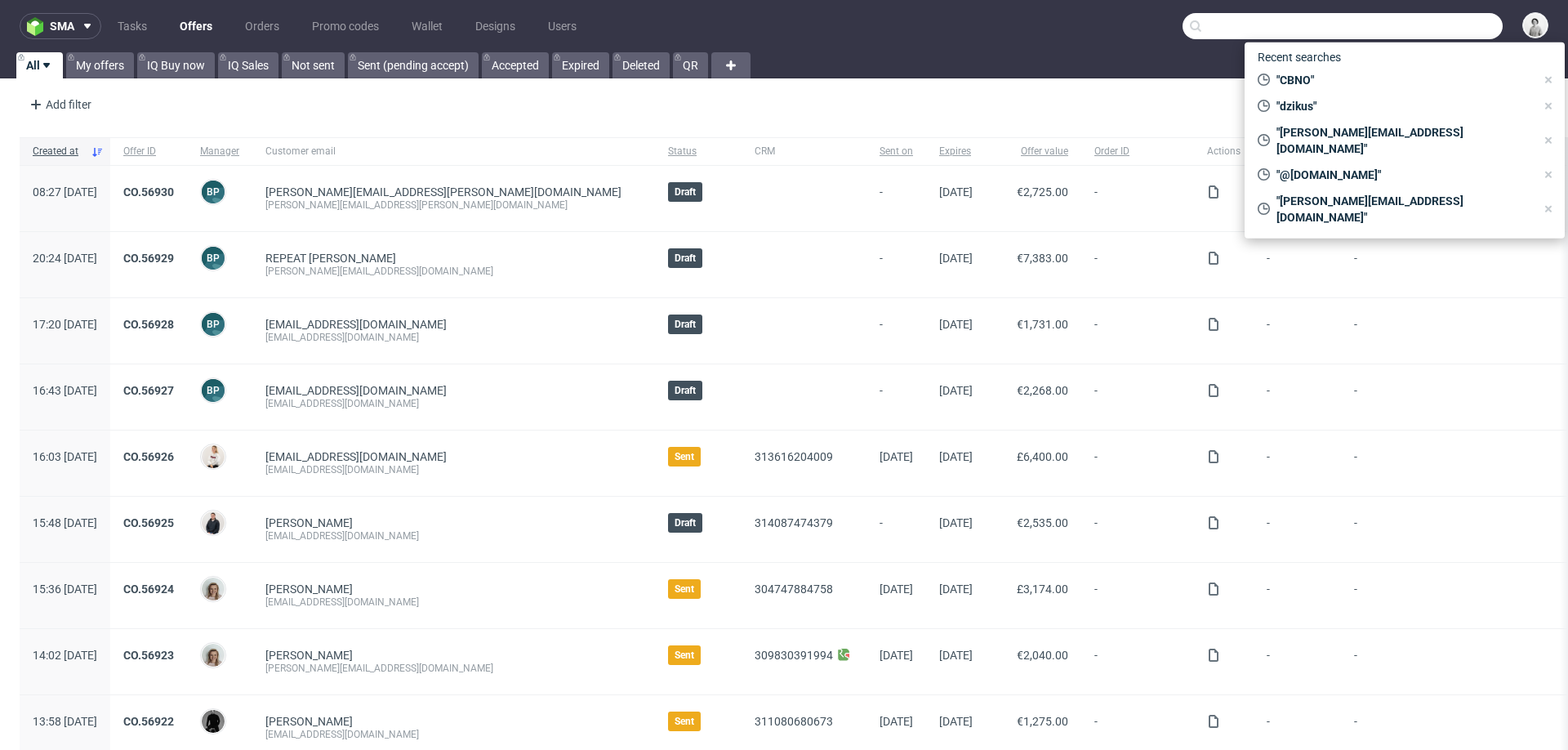
paste input "enrico.preuss@kma-machines.com"
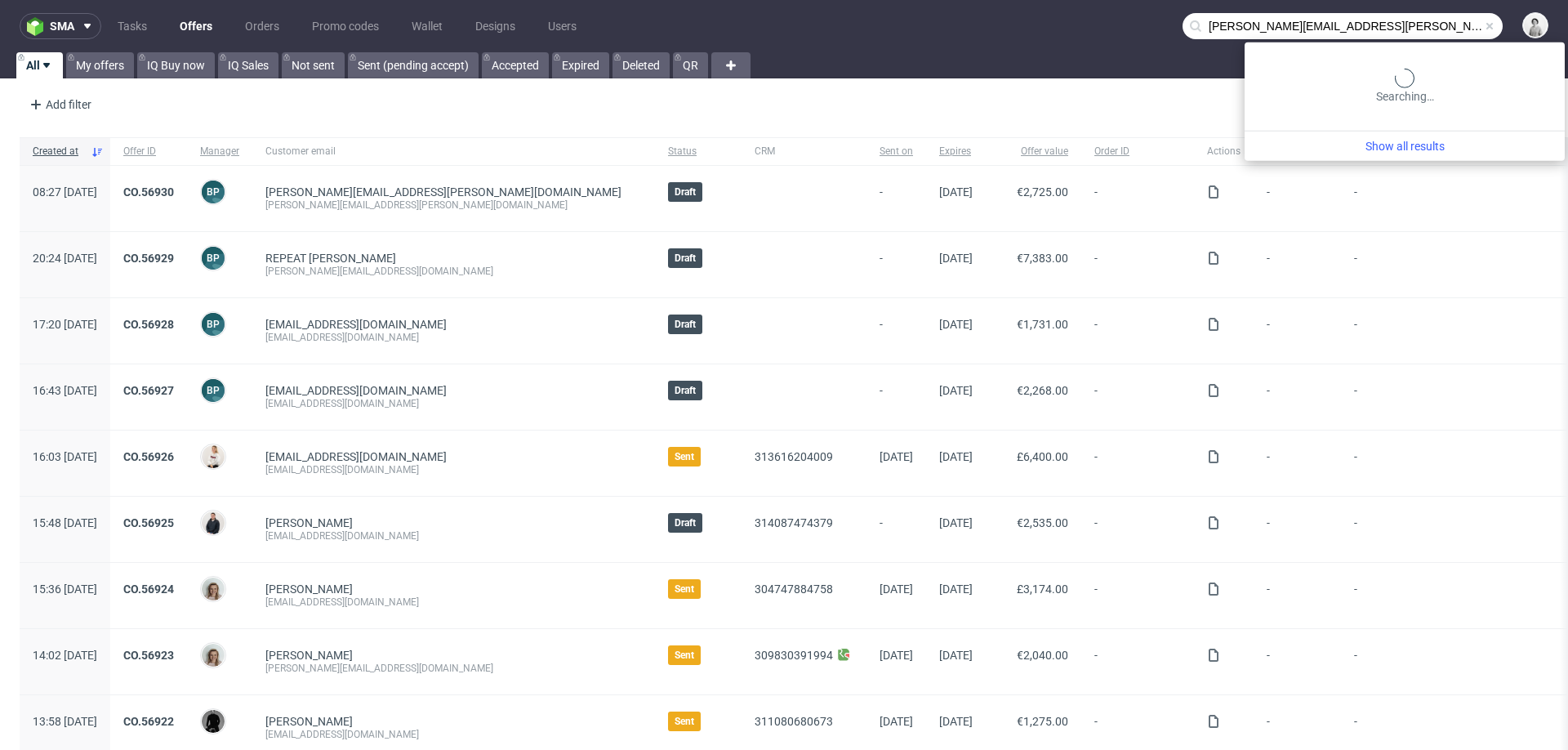
type input "enrico.preuss@kma-machines.com"
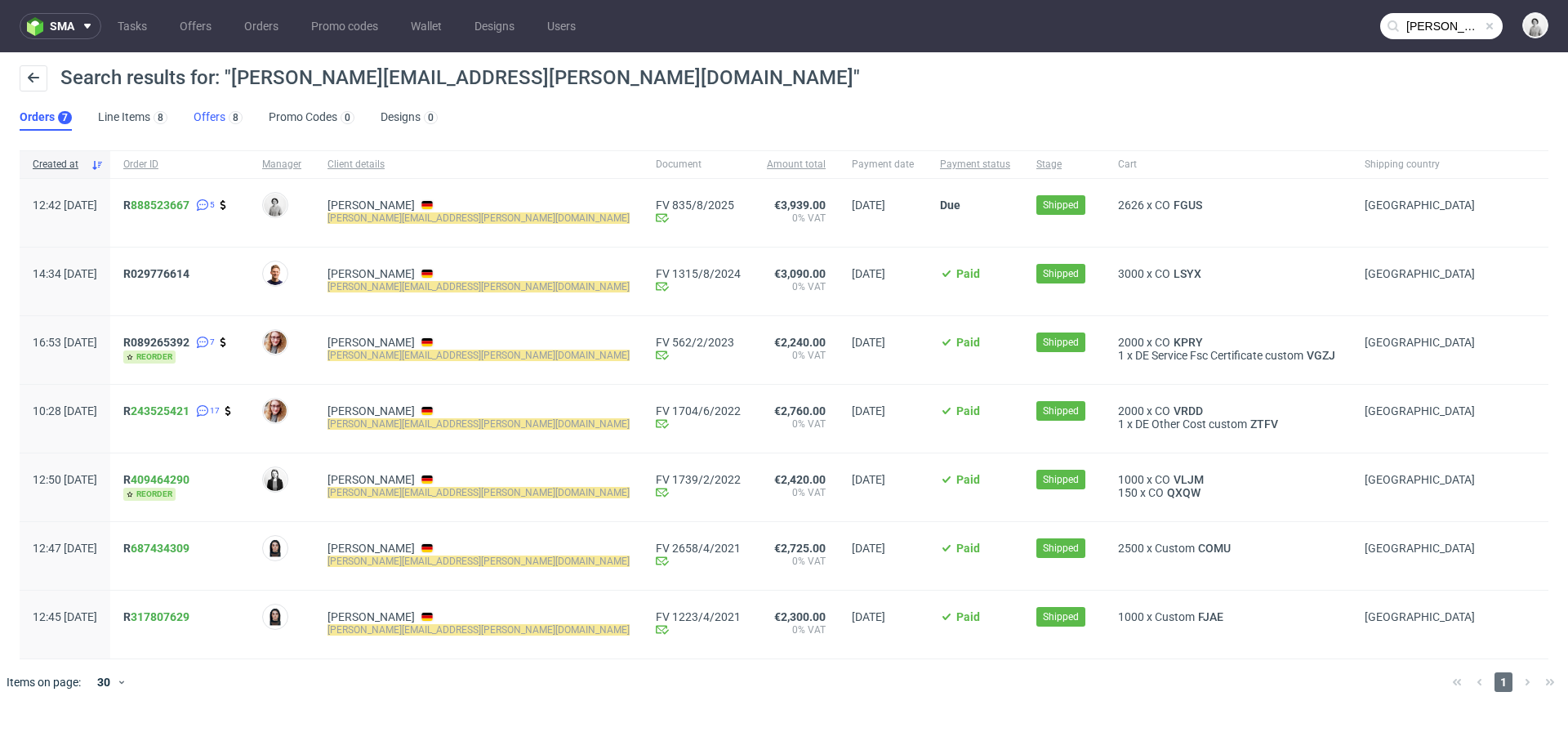
click at [212, 125] on link "Offers 8" at bounding box center [218, 117] width 49 height 26
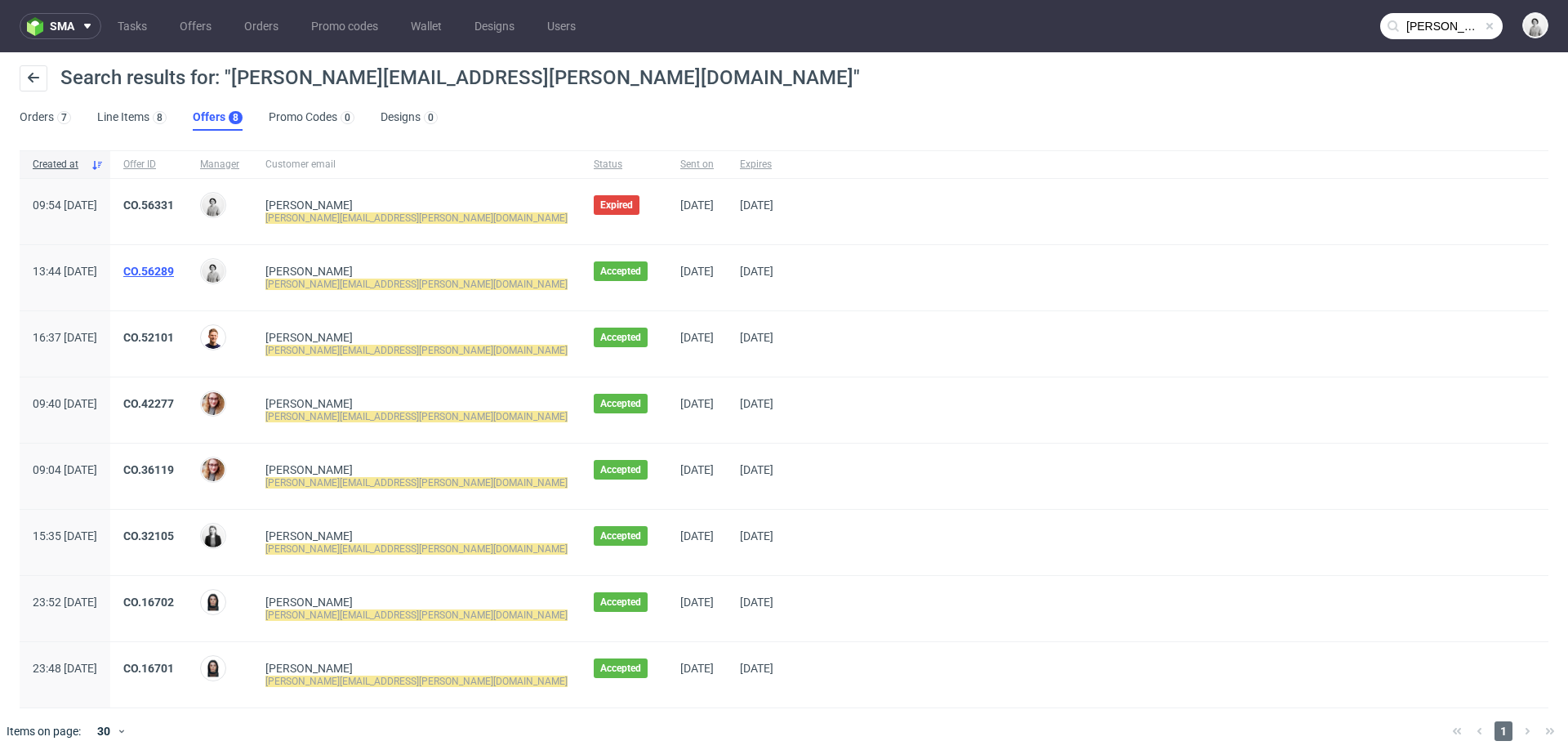
click at [174, 271] on link "CO.56289" at bounding box center [148, 271] width 51 height 13
